Goal: Task Accomplishment & Management: Manage account settings

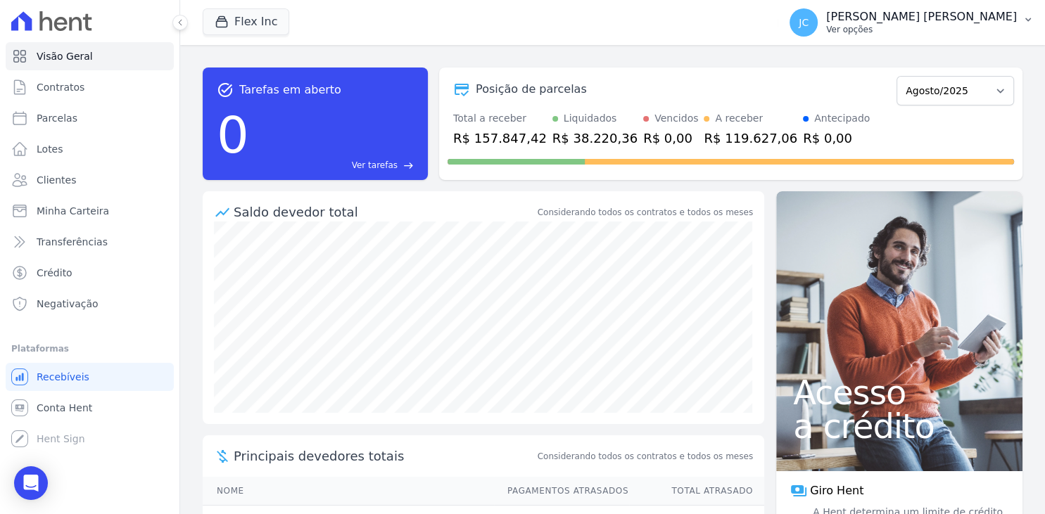
click at [958, 25] on p "Ver opções" at bounding box center [921, 29] width 191 height 11
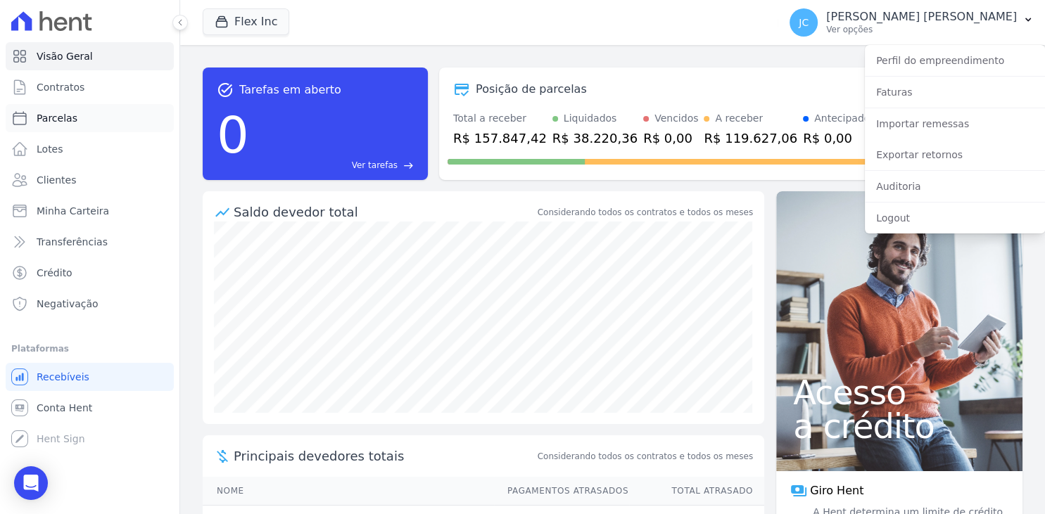
click at [89, 117] on link "Parcelas" at bounding box center [90, 118] width 168 height 28
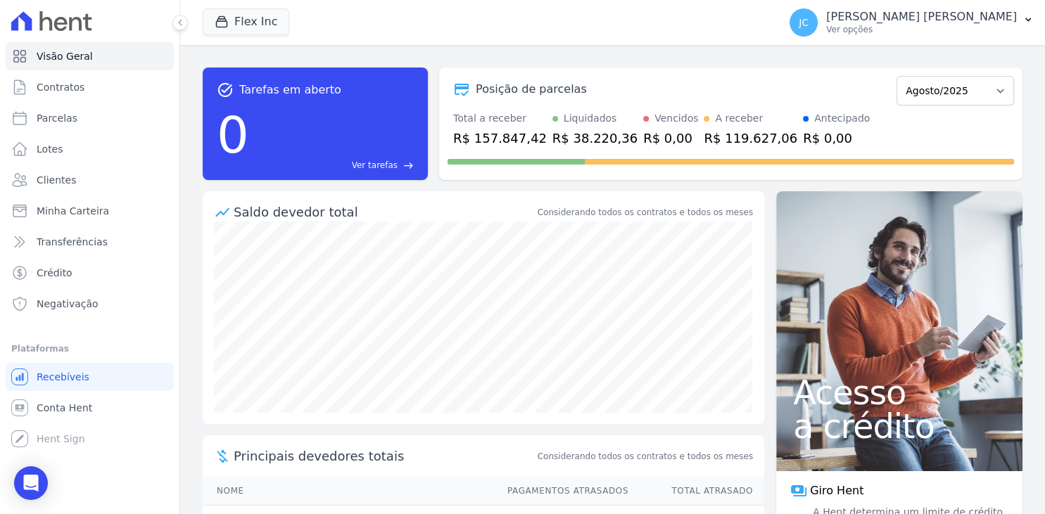
select select
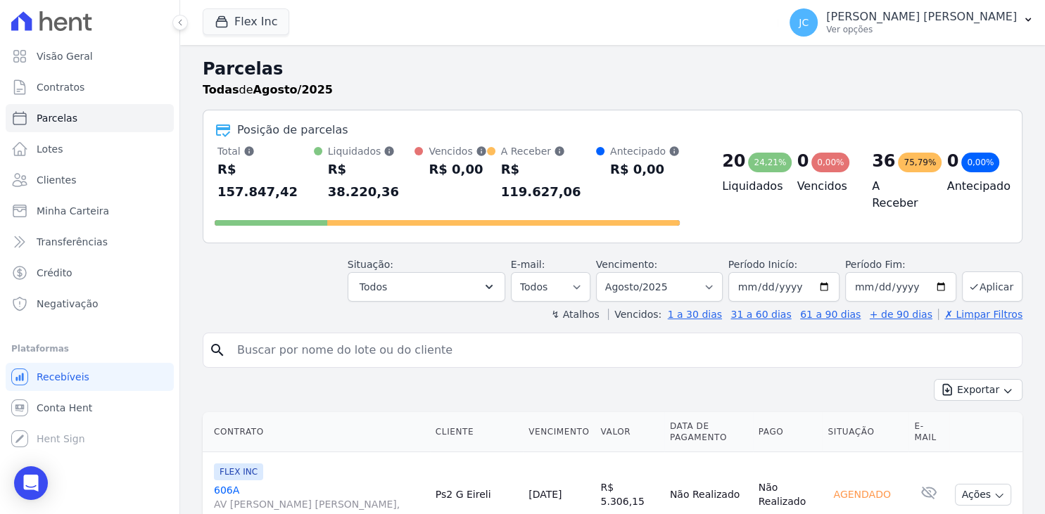
click at [435, 336] on input "search" at bounding box center [622, 350] width 787 height 28
type input "[PERSON_NAME]"
select select
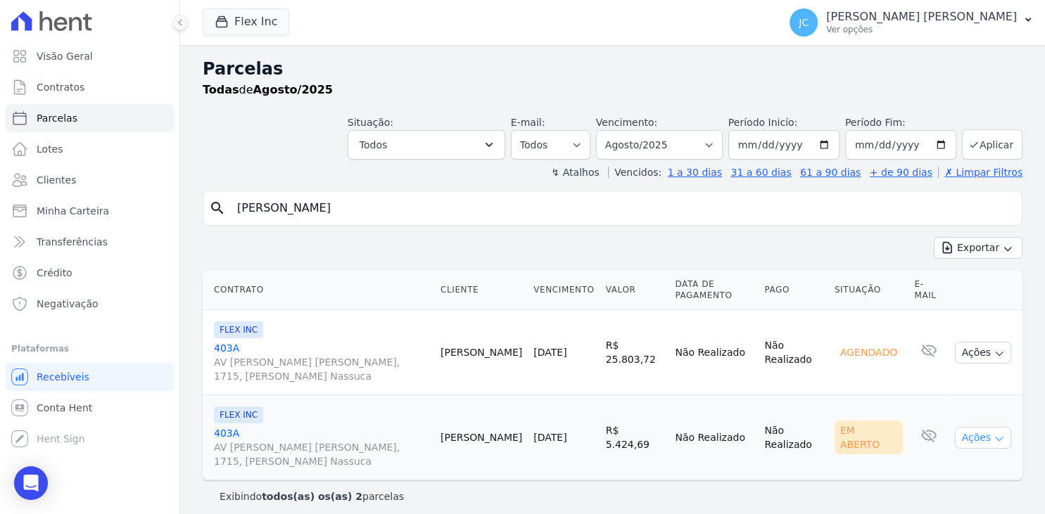
click at [978, 438] on button "Ações" at bounding box center [983, 438] width 56 height 22
click at [972, 466] on link "Ver boleto" at bounding box center [976, 470] width 135 height 26
